Goal: Entertainment & Leisure: Consume media (video, audio)

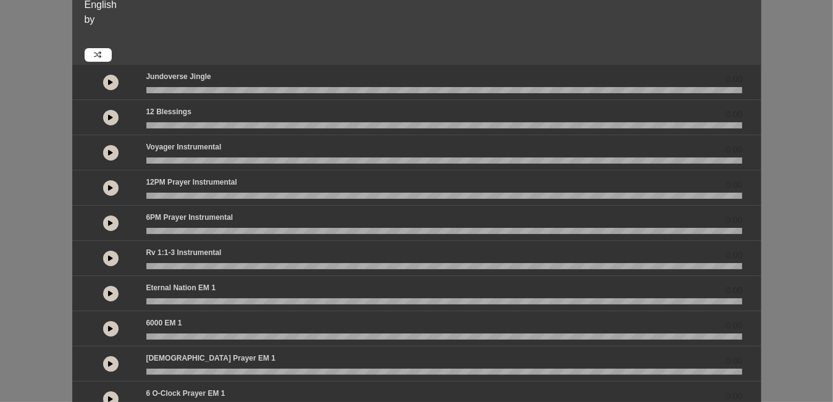
scroll to position [29, 0]
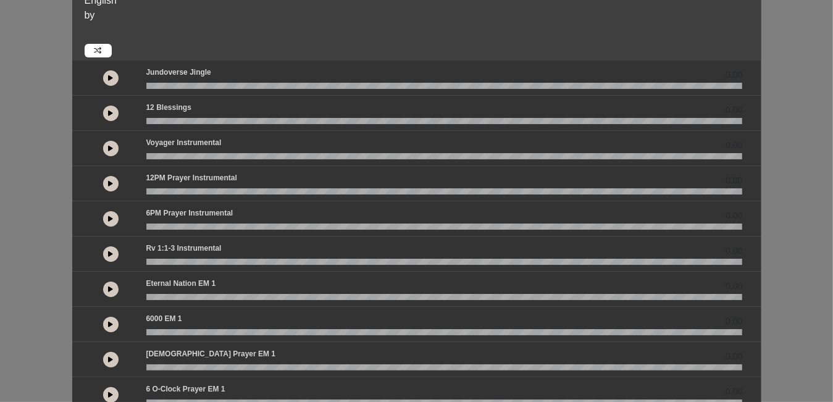
click at [324, 259] on wave at bounding box center [444, 262] width 596 height 6
click at [111, 251] on icon at bounding box center [111, 254] width 5 height 6
click at [109, 288] on icon at bounding box center [111, 289] width 5 height 6
click at [109, 288] on icon at bounding box center [111, 289] width 4 height 6
click at [110, 286] on icon at bounding box center [111, 289] width 5 height 6
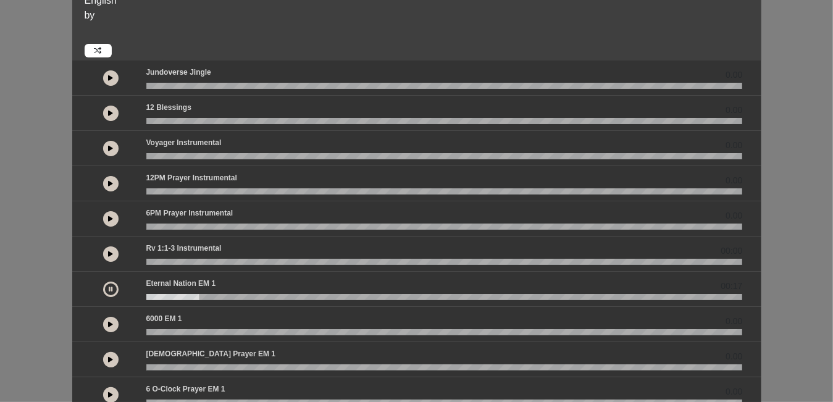
click at [112, 321] on icon at bounding box center [111, 324] width 5 height 6
click at [112, 251] on icon at bounding box center [111, 254] width 5 height 6
click at [112, 322] on icon at bounding box center [111, 324] width 5 height 6
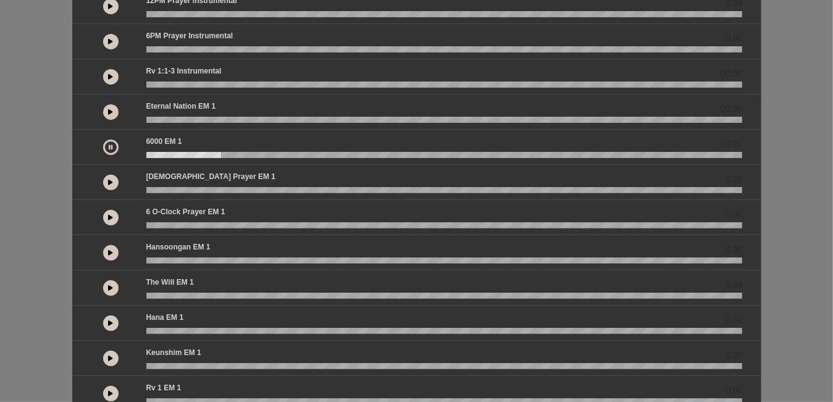
scroll to position [208, 0]
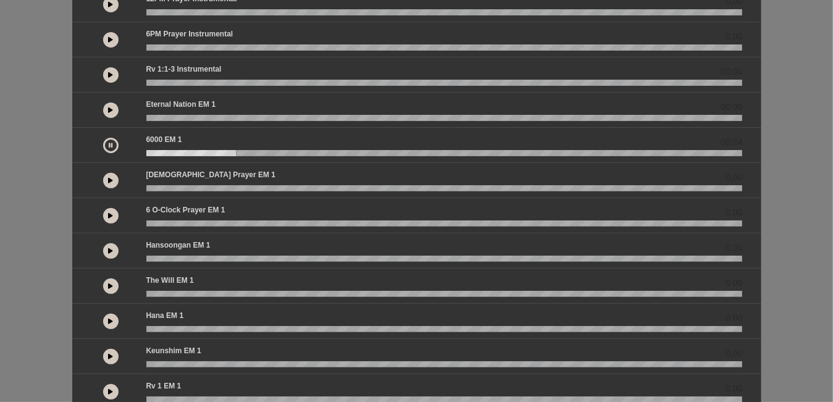
click at [111, 318] on icon at bounding box center [111, 321] width 5 height 6
